Goal: Navigation & Orientation: Find specific page/section

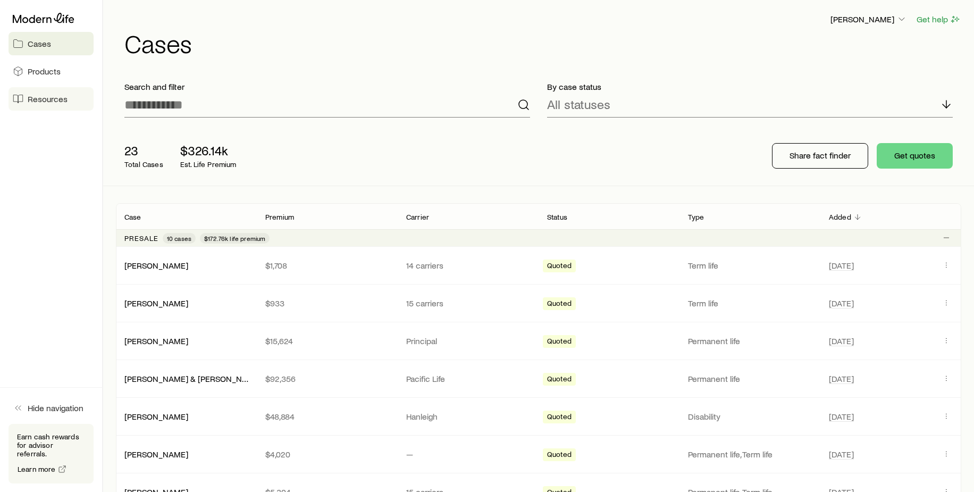
click at [36, 99] on span "Resources" at bounding box center [48, 99] width 40 height 11
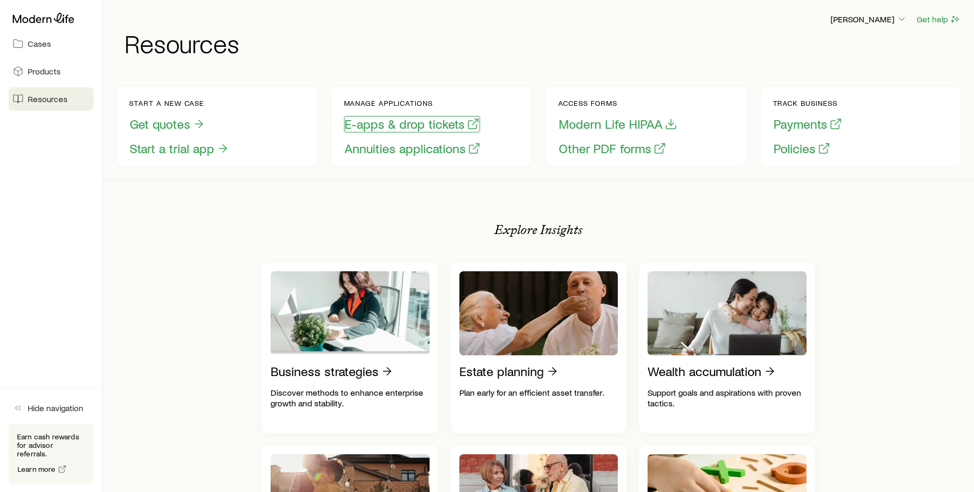
click at [397, 119] on button "E-apps & drop tickets" at bounding box center [412, 124] width 136 height 16
click at [368, 127] on button "E-apps & drop tickets" at bounding box center [412, 124] width 136 height 16
click at [43, 41] on span "Cases" at bounding box center [39, 43] width 23 height 11
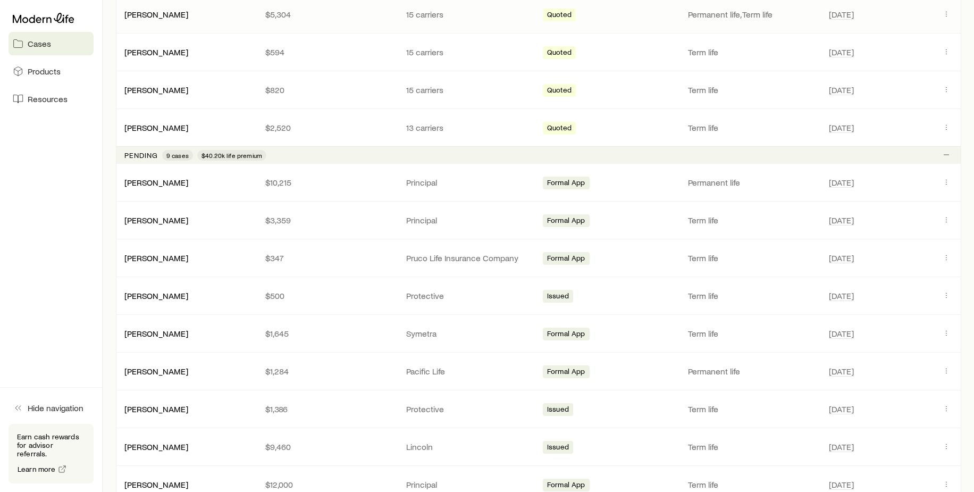
scroll to position [479, 0]
click at [166, 256] on link "[PERSON_NAME]" at bounding box center [157, 256] width 64 height 10
